Goal: Check status: Check status

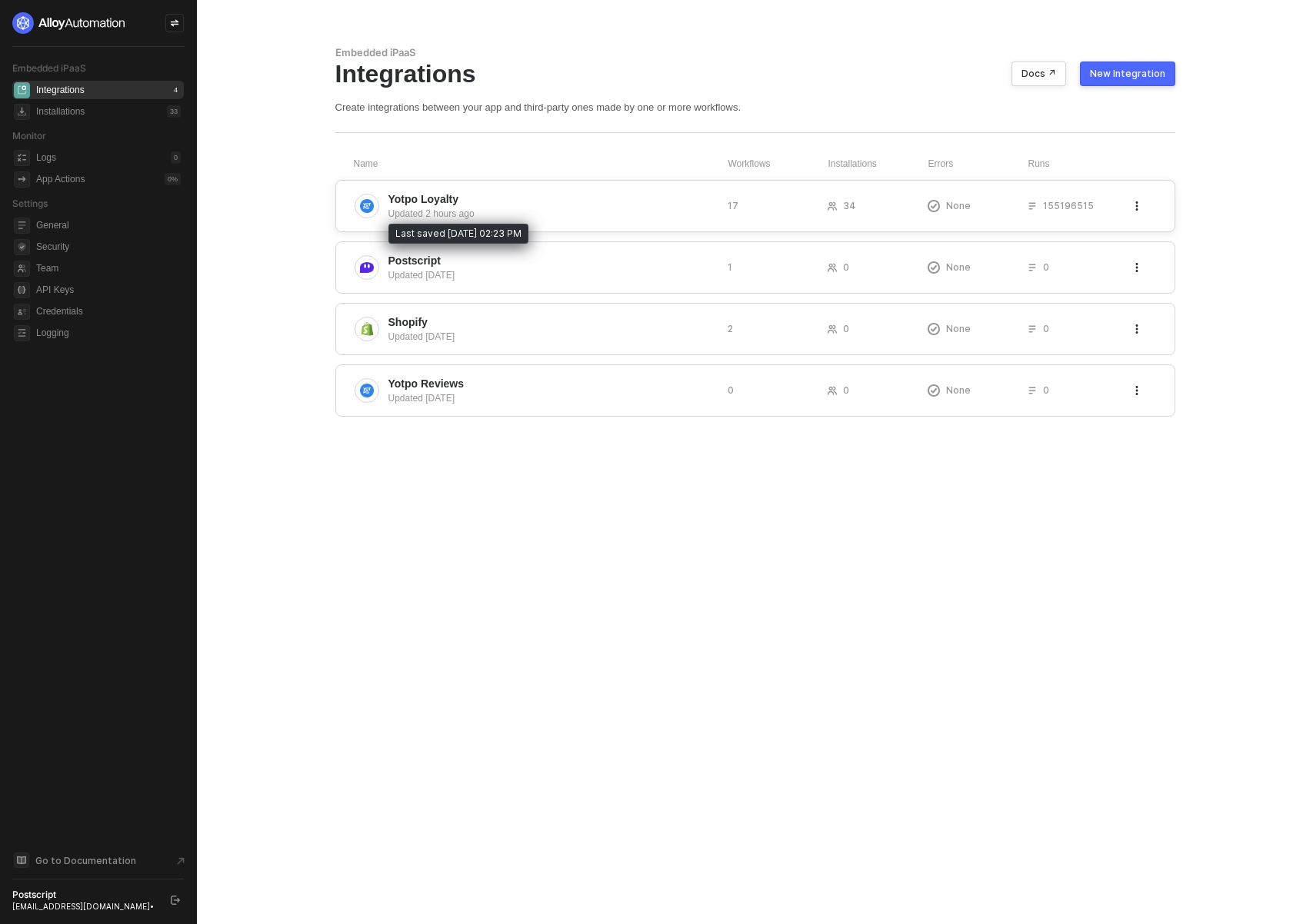
click at [485, 211] on div "Updated 2 hours ago" at bounding box center [552, 214] width 327 height 14
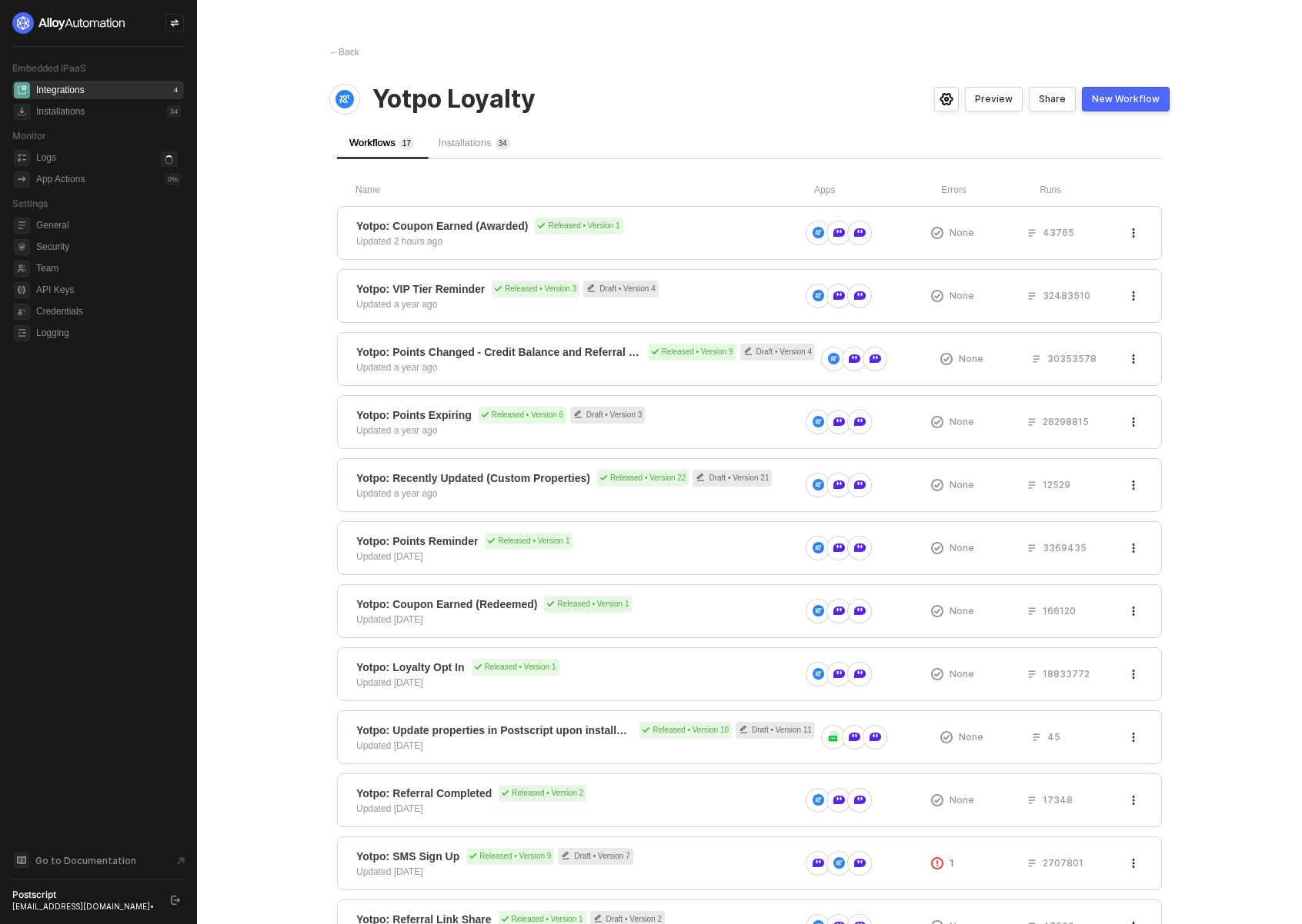
click at [468, 141] on span "Installations 3 4" at bounding box center [475, 143] width 72 height 12
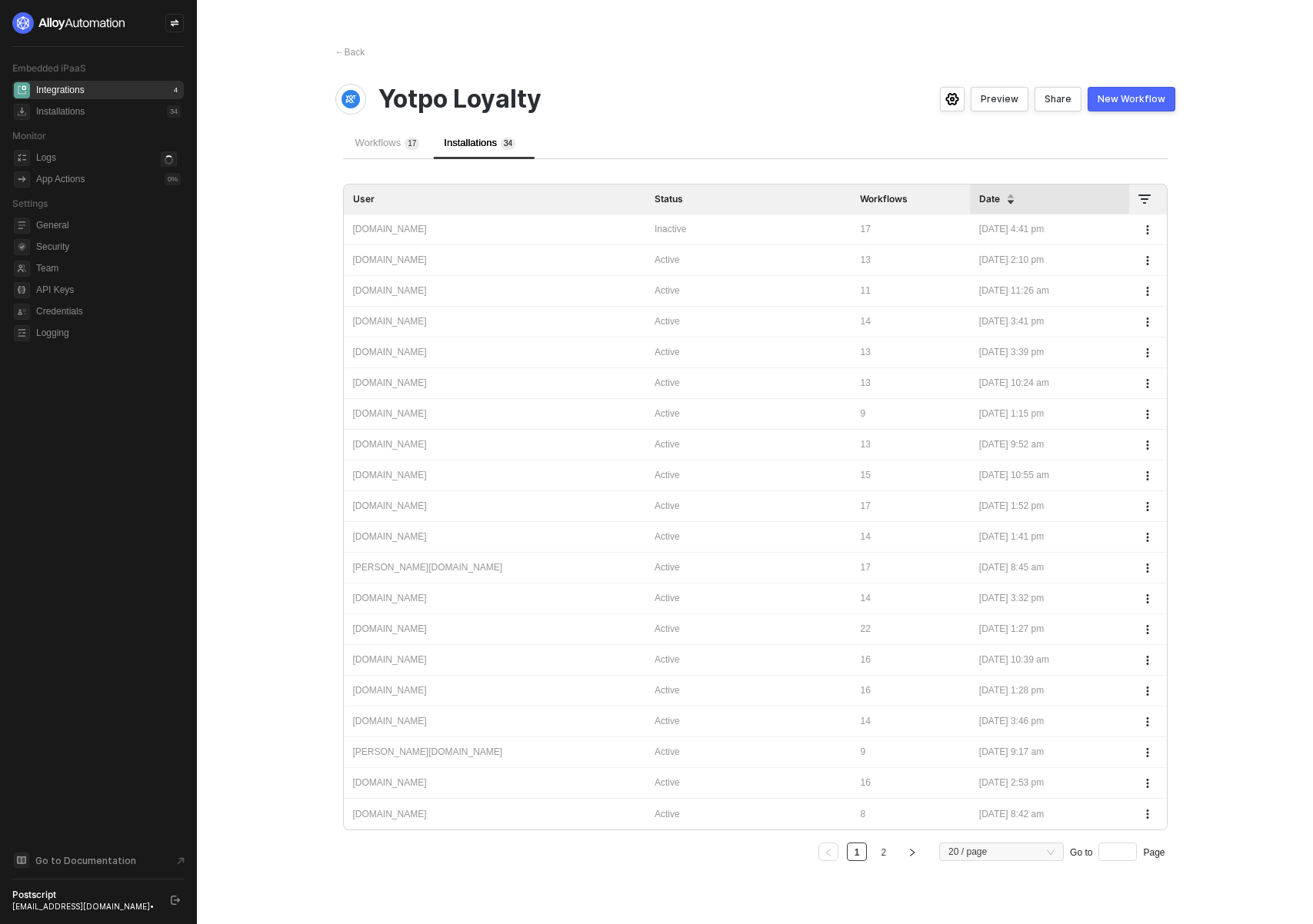
click at [444, 231] on div "postscript-sandbox.myshopify.com" at bounding box center [495, 229] width 283 height 14
